Goal: Task Accomplishment & Management: Complete application form

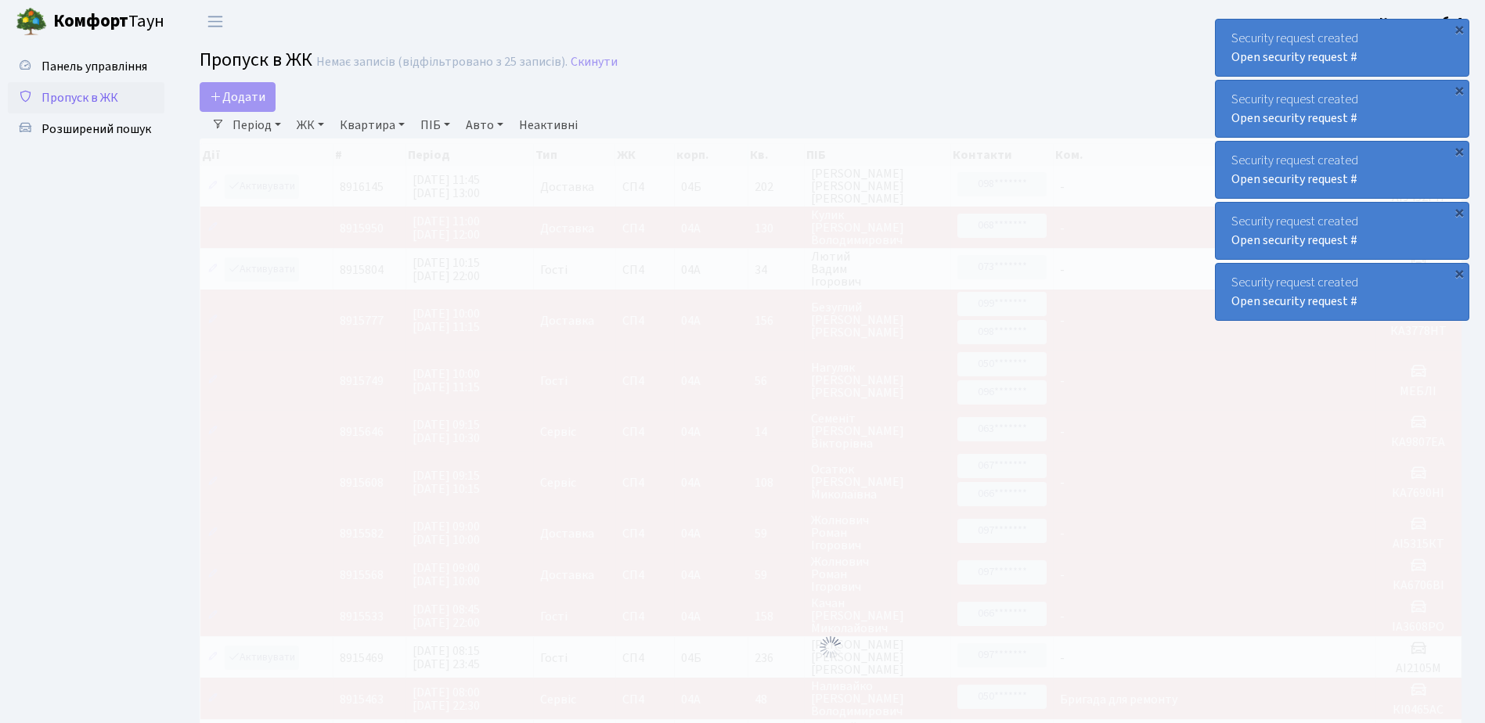
select select "25"
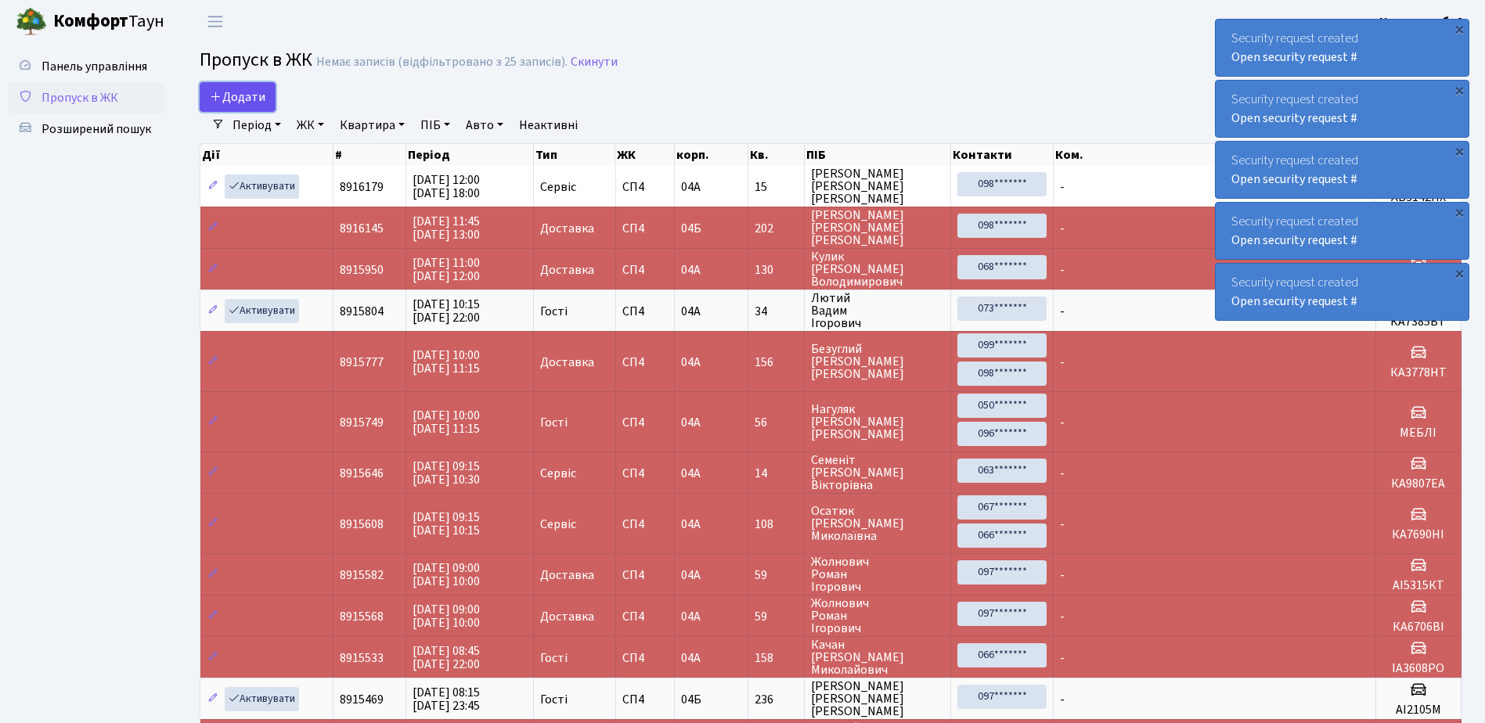
click at [249, 95] on span "Додати" at bounding box center [238, 96] width 56 height 17
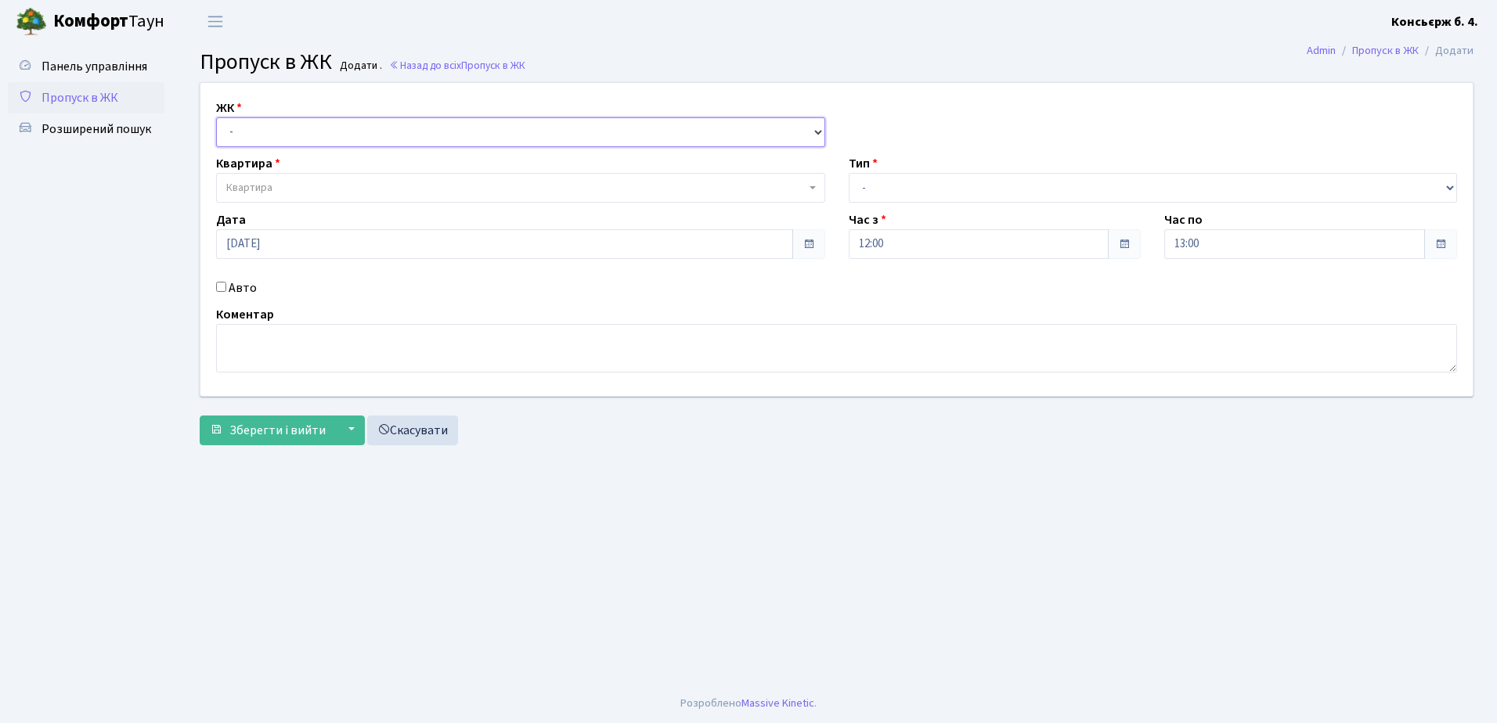
click at [258, 128] on select "- [STREET_ADDRESS]" at bounding box center [520, 132] width 609 height 30
select select "325"
click at [216, 117] on select "- [STREET_ADDRESS]" at bounding box center [520, 132] width 609 height 30
select select
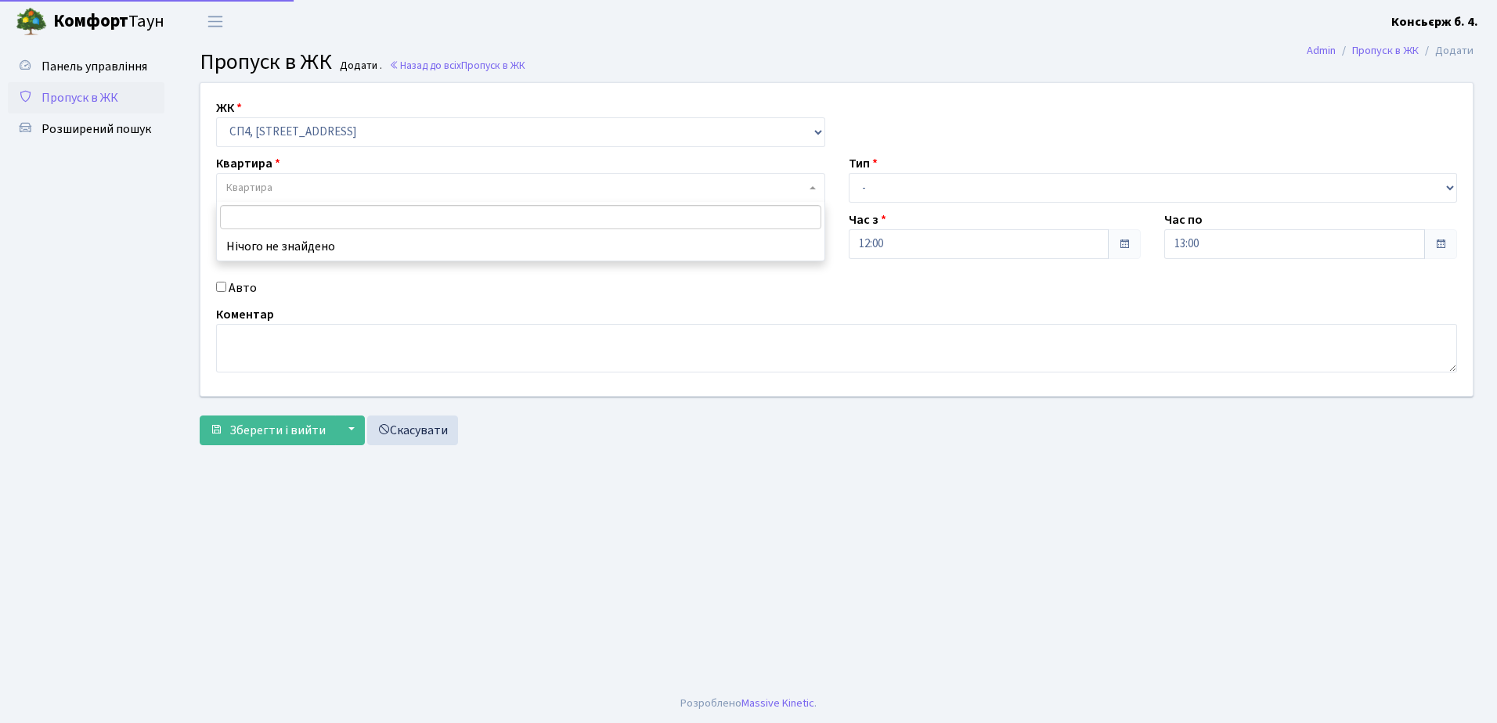
click at [275, 190] on span "Квартира" at bounding box center [515, 188] width 579 height 16
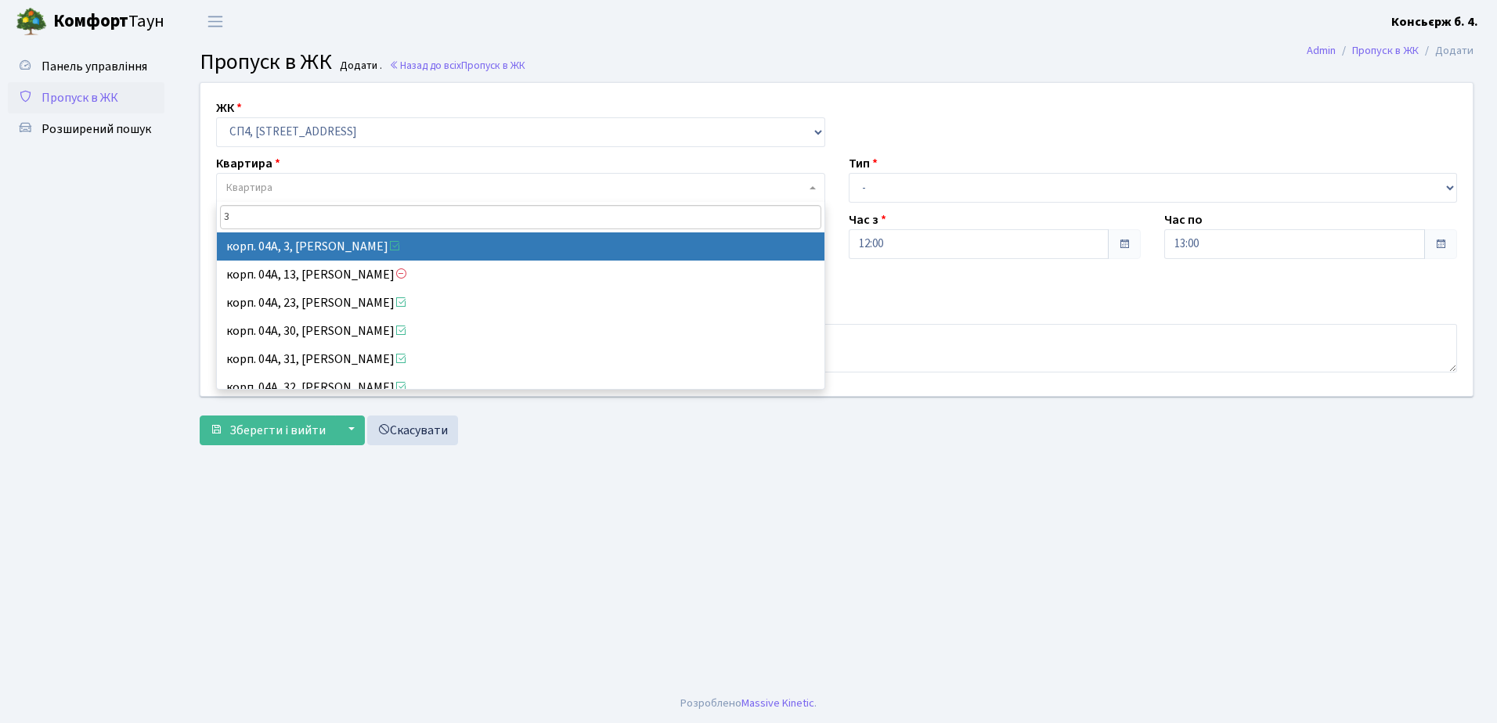
type input "3"
select select "21031"
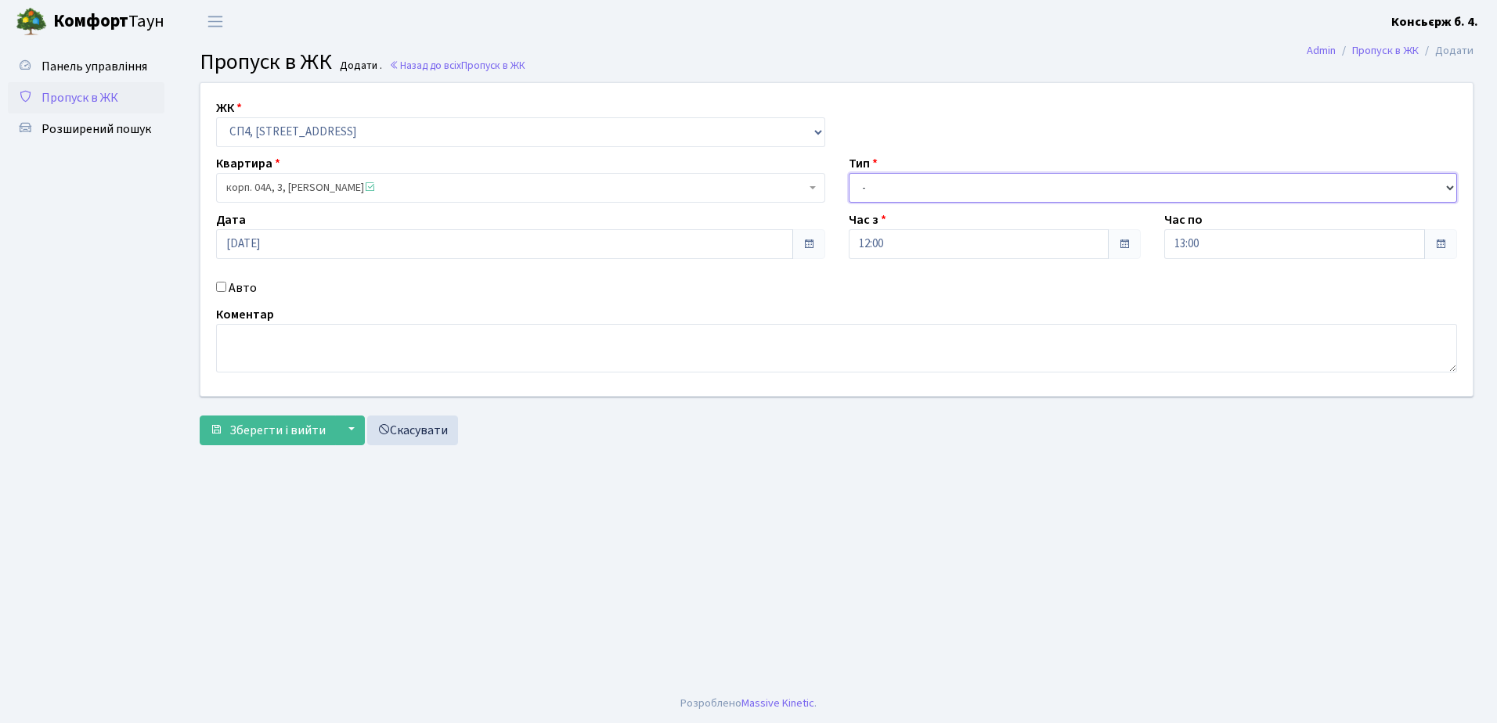
click at [875, 184] on select "- Доставка Таксі Гості Сервіс" at bounding box center [1153, 188] width 609 height 30
select select "1"
click at [849, 173] on select "- Доставка Таксі Гості Сервіс" at bounding box center [1153, 188] width 609 height 30
click at [222, 284] on input "Авто" at bounding box center [221, 287] width 10 height 10
checkbox input "true"
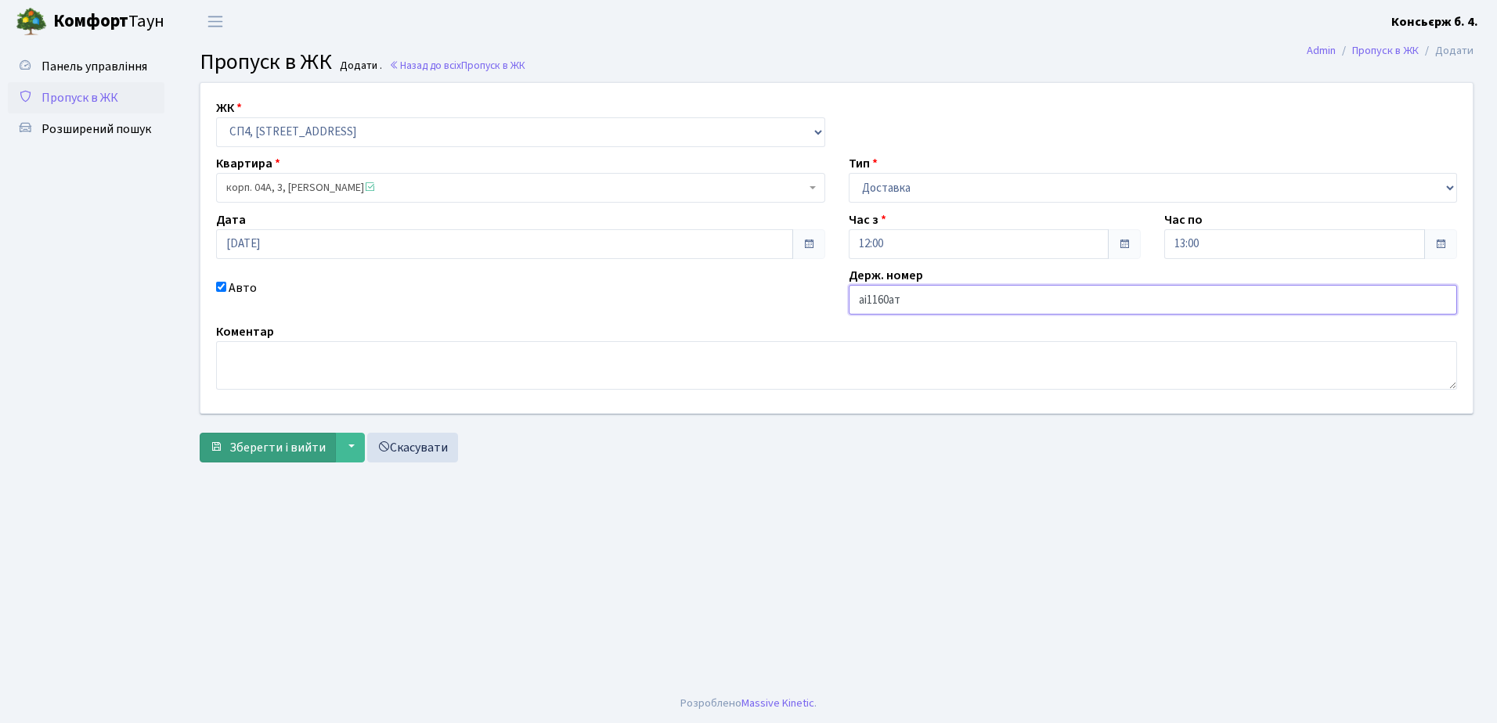
type input "аі1160ат"
click at [265, 445] on span "Зберегти і вийти" at bounding box center [277, 447] width 96 height 17
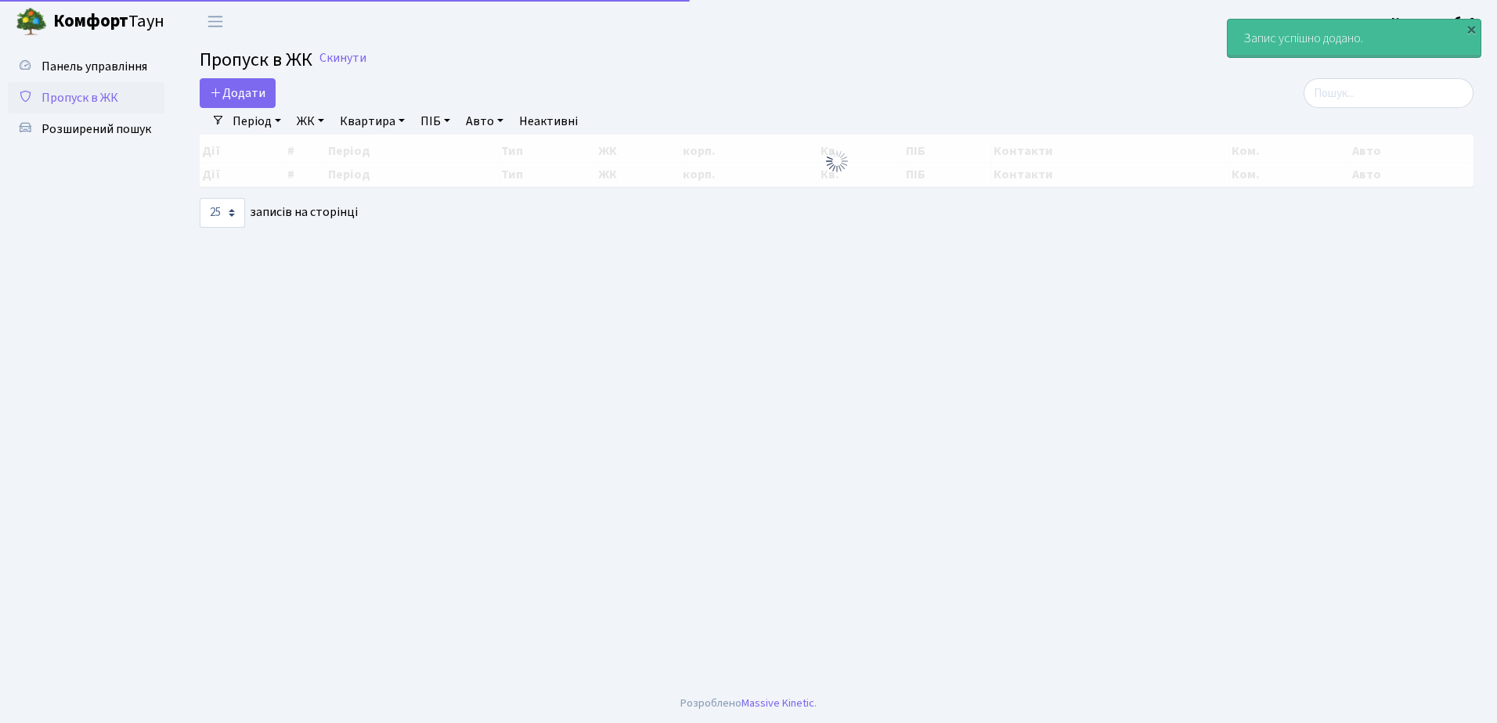
select select "25"
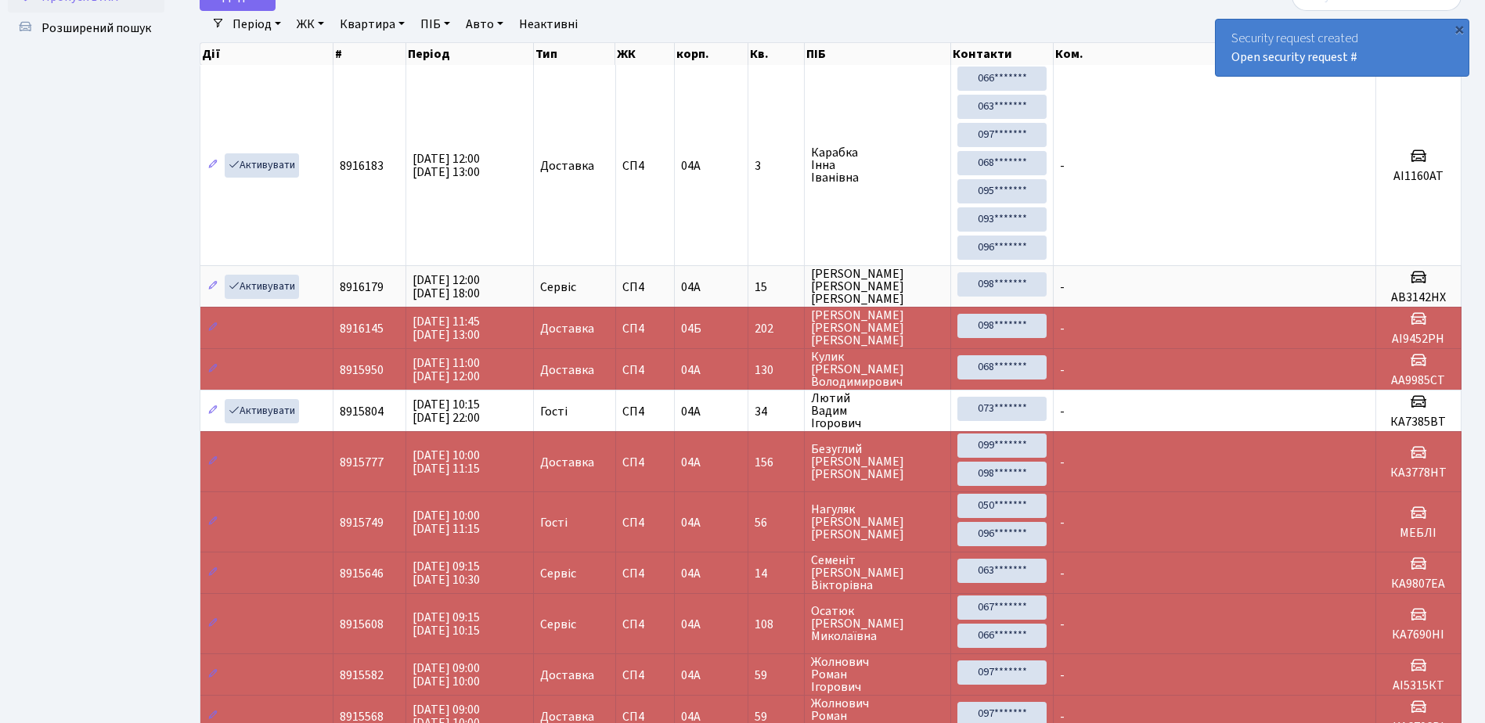
scroll to position [78, 0]
